Goal: Navigation & Orientation: Find specific page/section

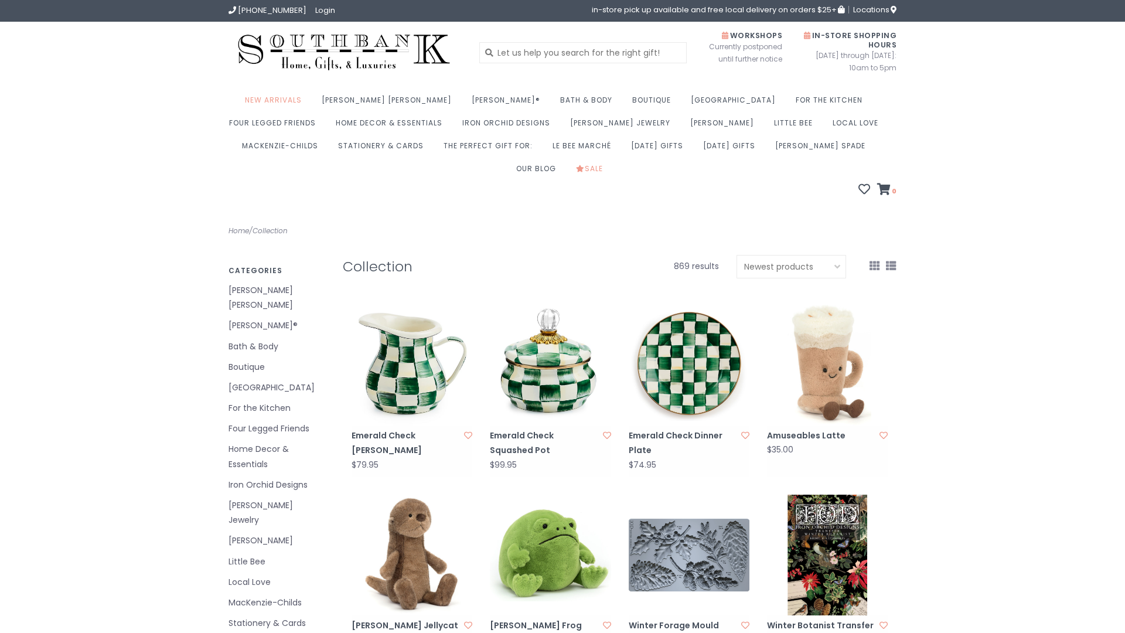
scroll to position [1103, 0]
